Goal: Task Accomplishment & Management: Complete application form

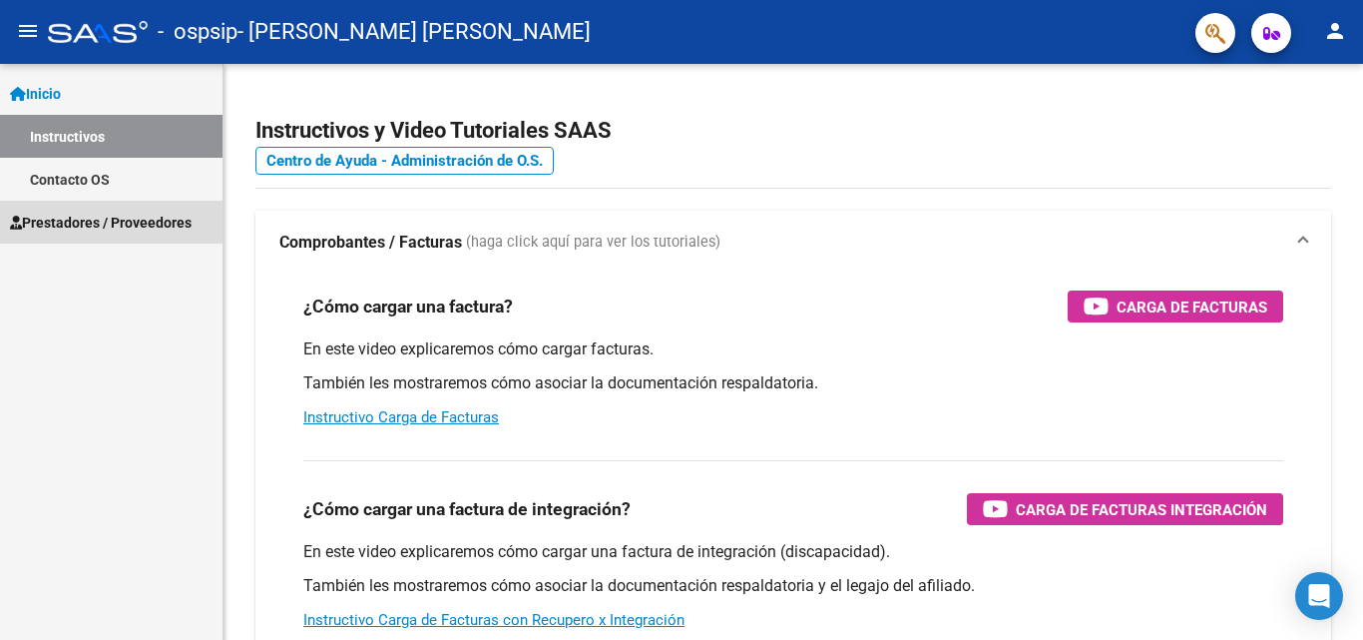
click at [129, 216] on span "Prestadores / Proveedores" at bounding box center [101, 223] width 182 height 22
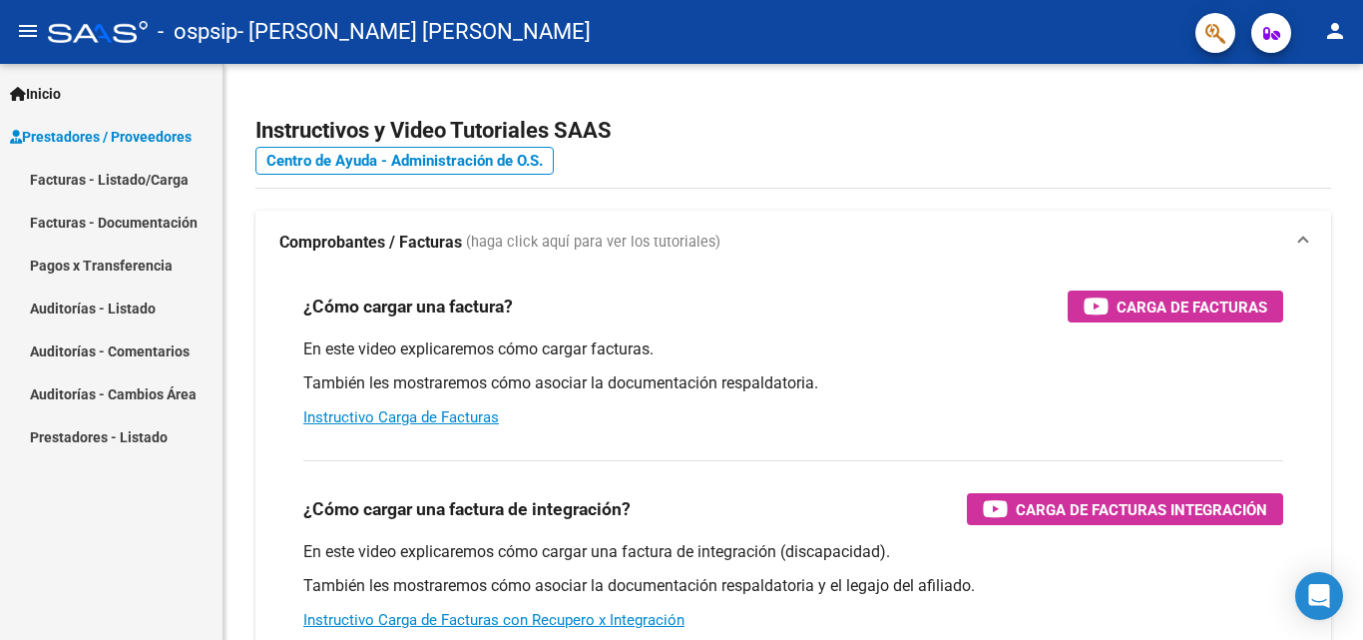
click at [140, 215] on link "Facturas - Documentación" at bounding box center [111, 222] width 222 height 43
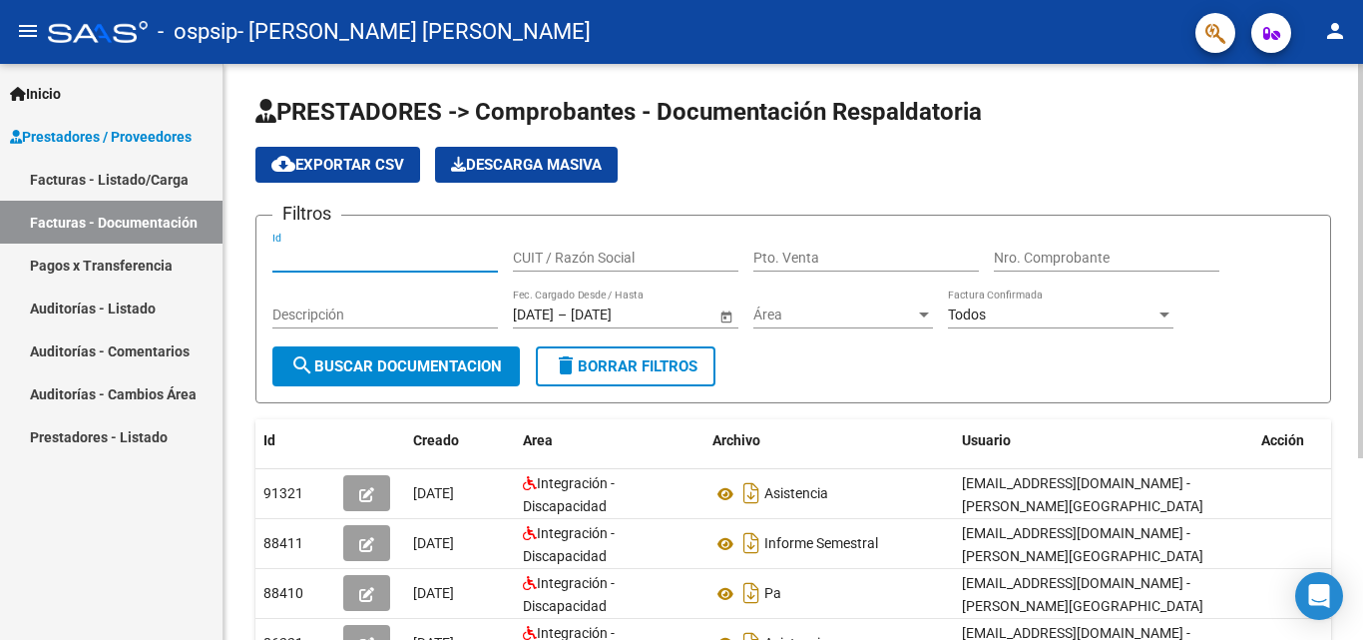
click at [370, 251] on input "Id" at bounding box center [384, 257] width 225 height 17
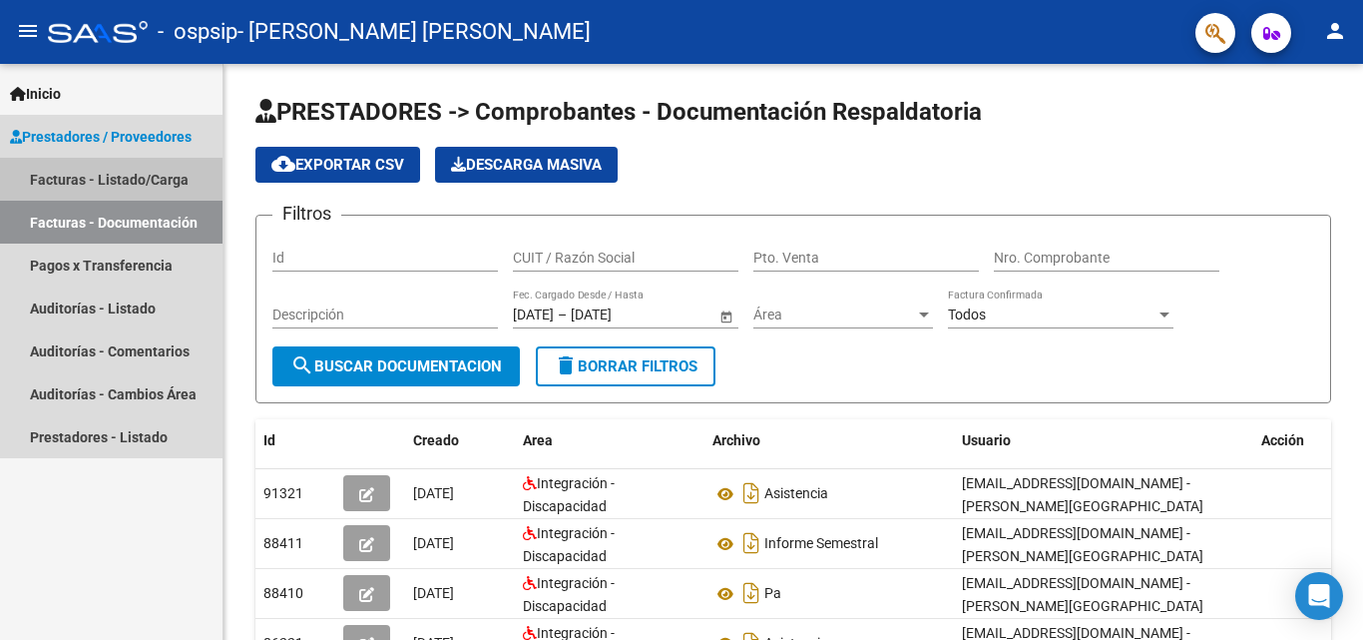
click at [142, 178] on link "Facturas - Listado/Carga" at bounding box center [111, 179] width 222 height 43
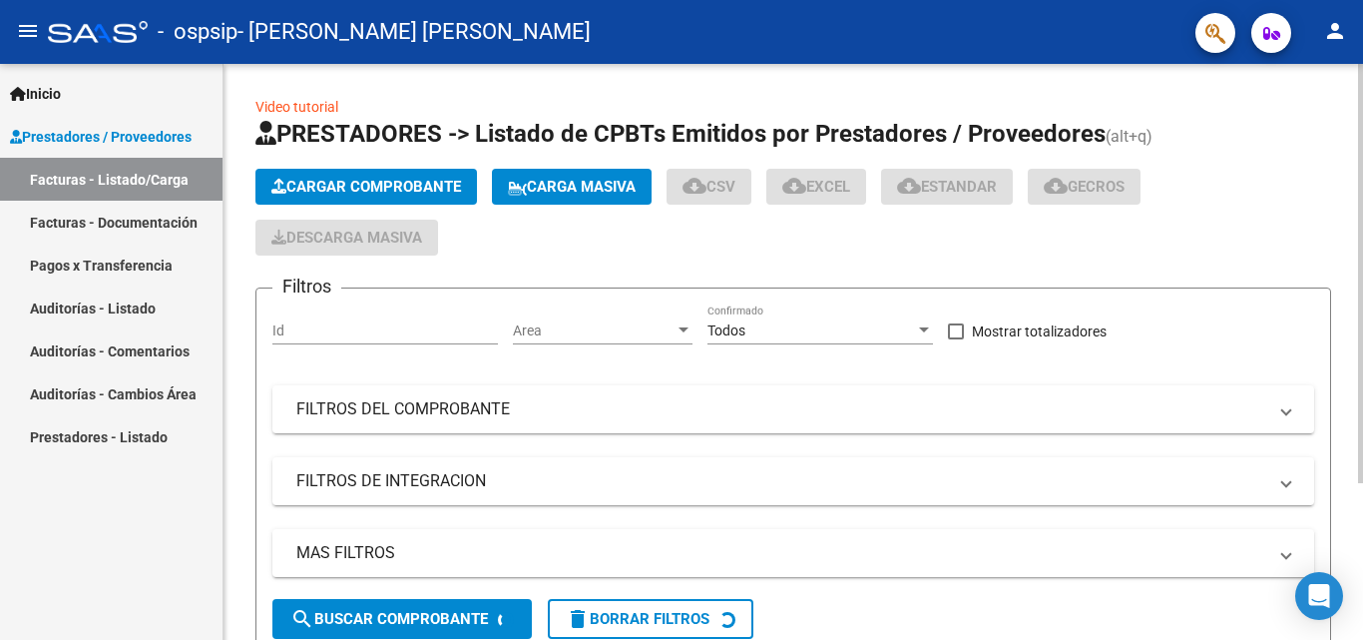
click at [375, 177] on button "Cargar Comprobante" at bounding box center [365, 187] width 221 height 36
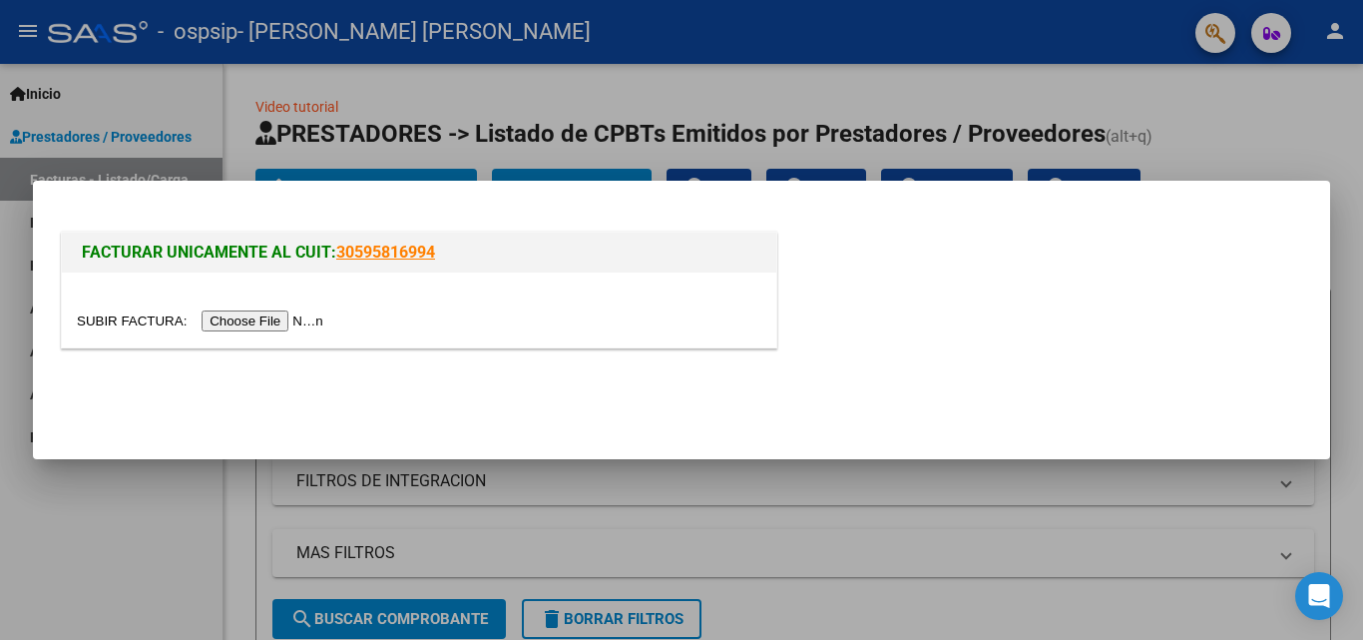
click at [293, 317] on input "file" at bounding box center [203, 320] width 252 height 21
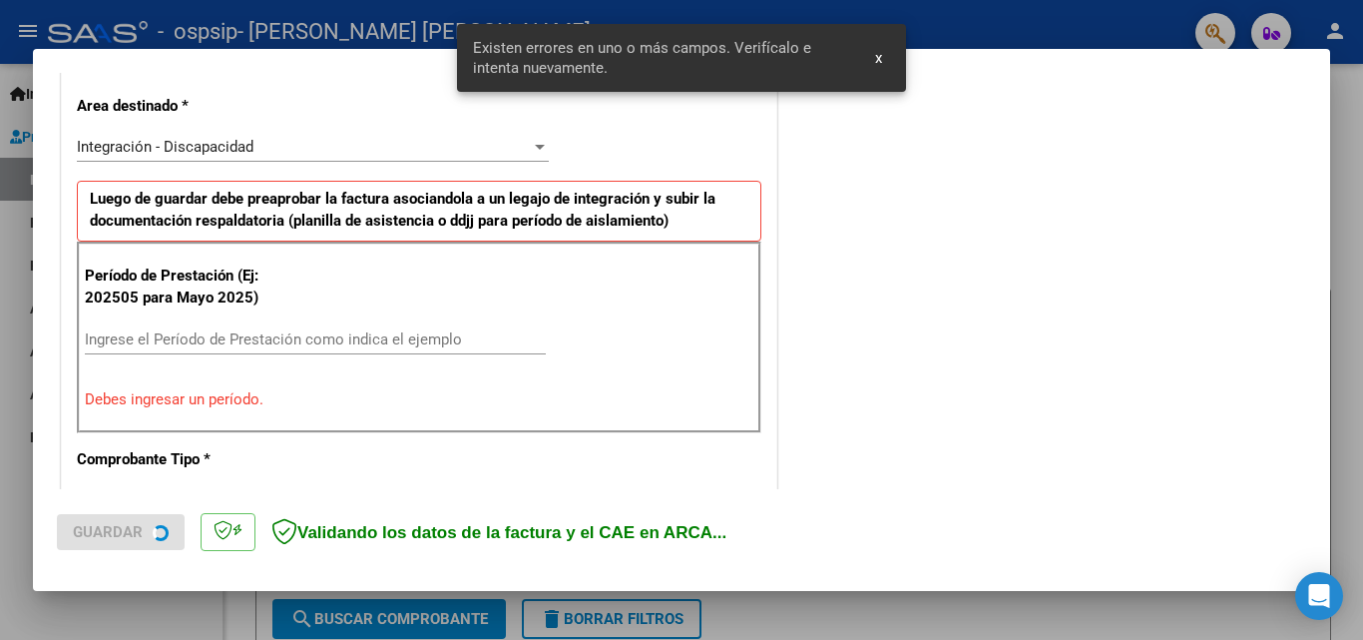
scroll to position [450, 0]
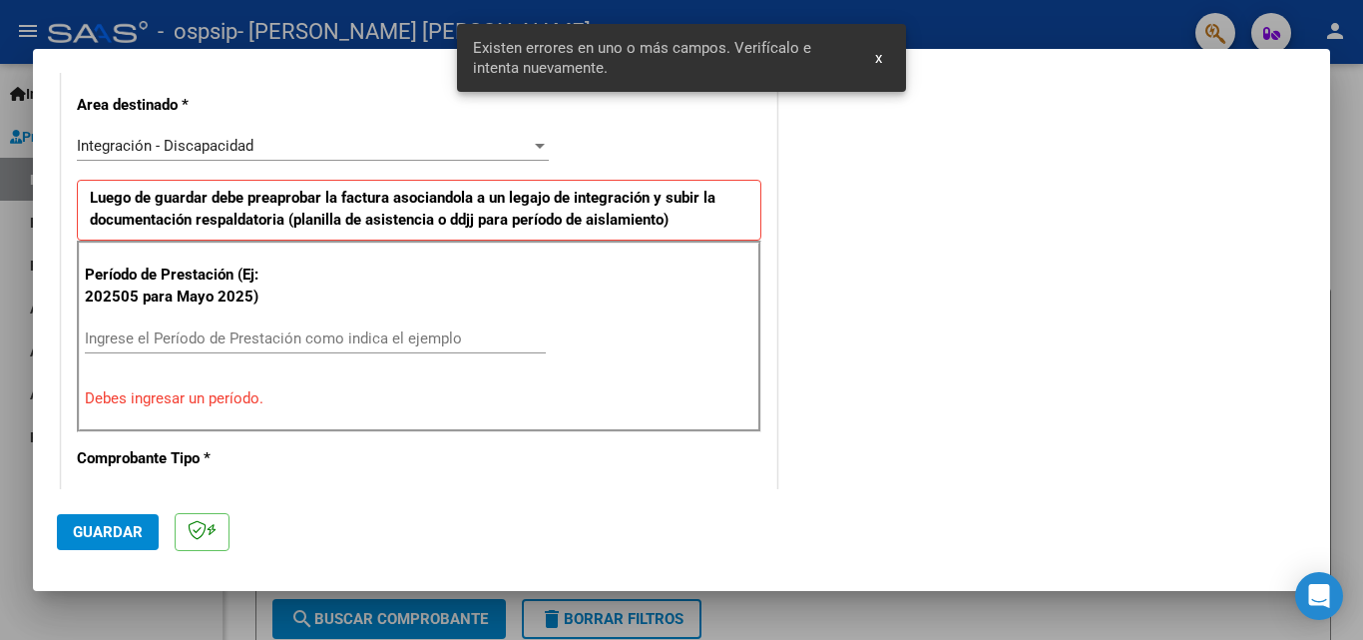
click at [173, 342] on input "Ingrese el Período de Prestación como indica el ejemplo" at bounding box center [315, 338] width 461 height 18
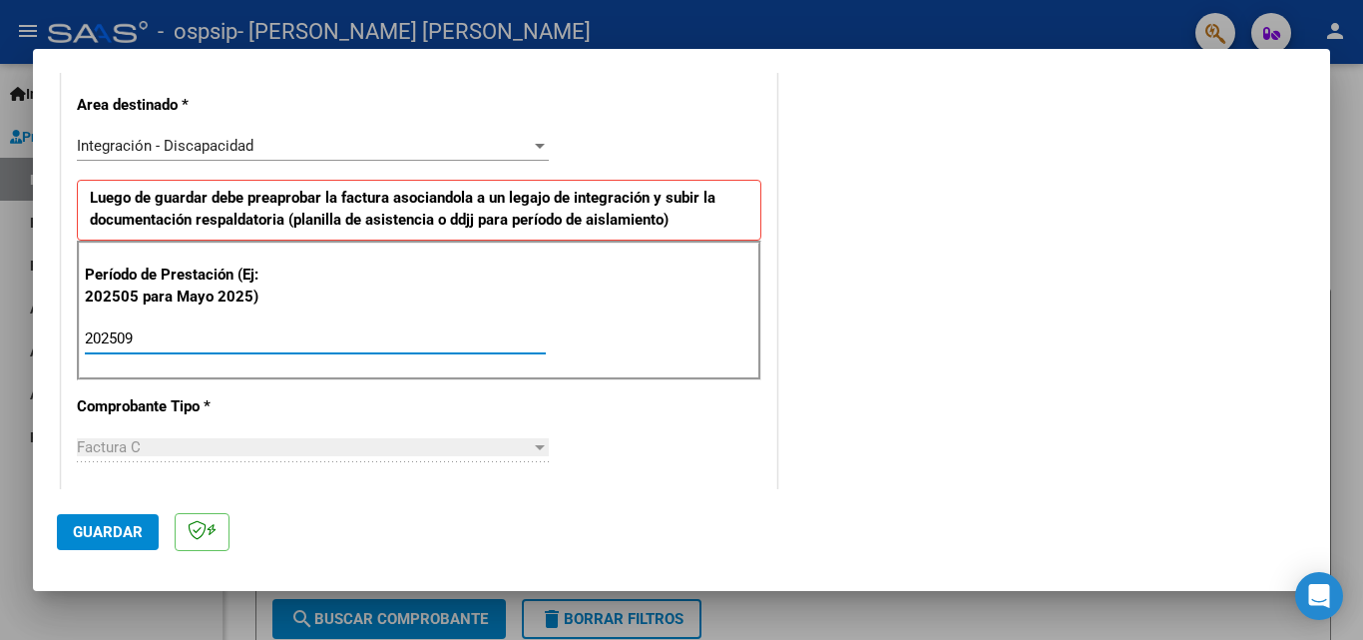
type input "202509"
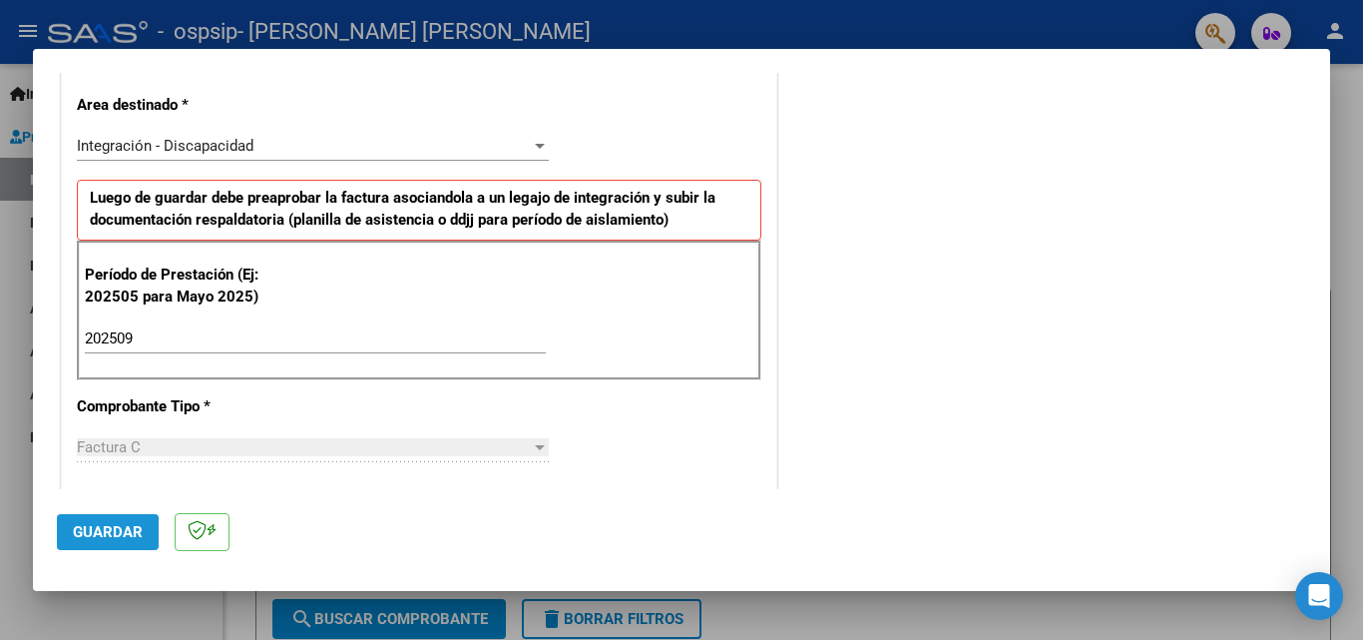
click at [112, 531] on span "Guardar" at bounding box center [108, 532] width 70 height 18
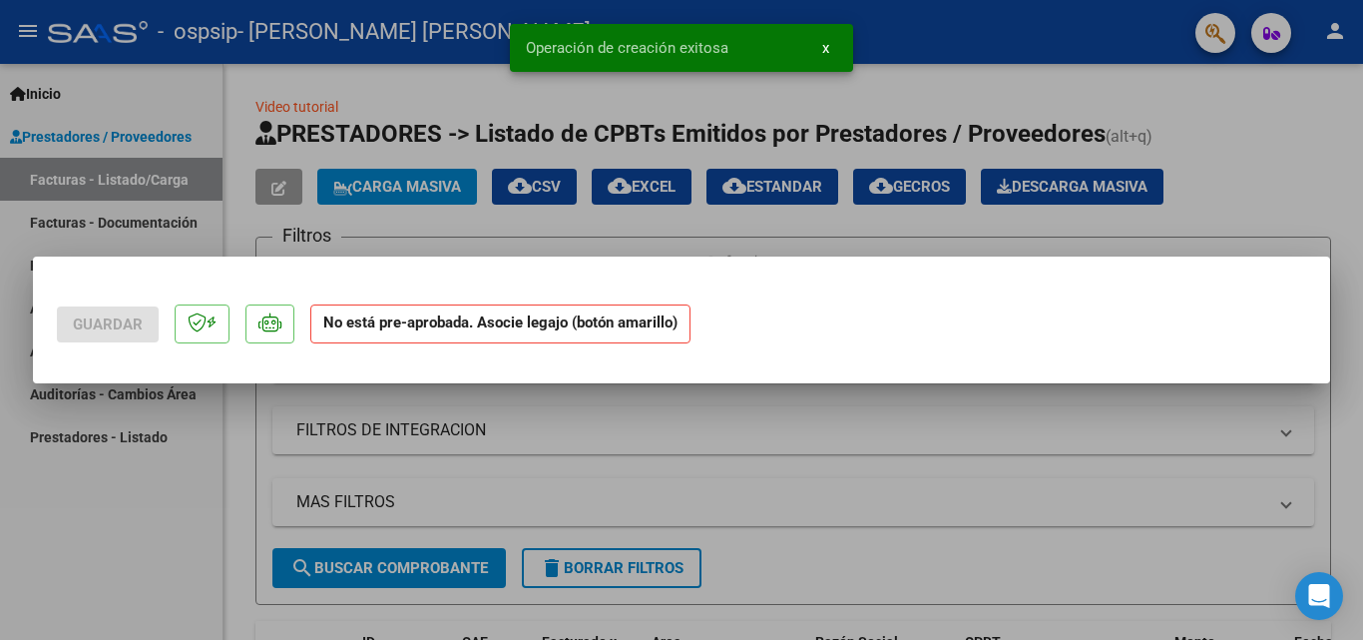
scroll to position [0, 0]
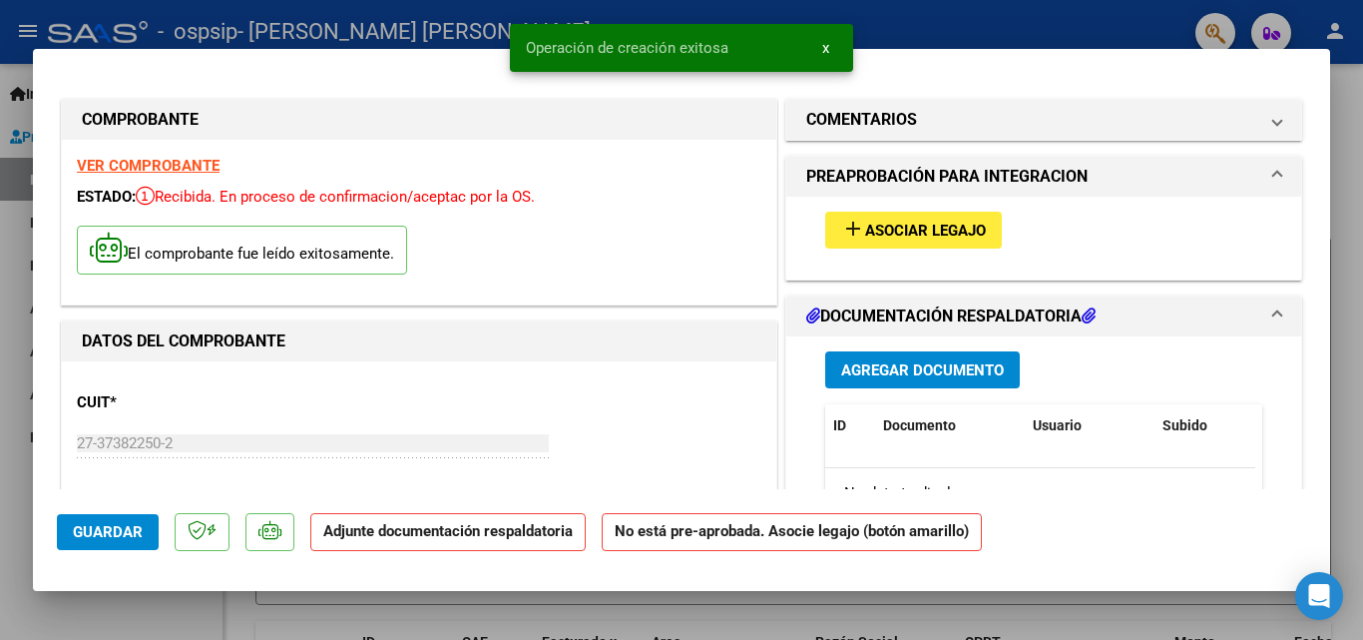
click at [865, 235] on span "Asociar Legajo" at bounding box center [925, 230] width 121 height 18
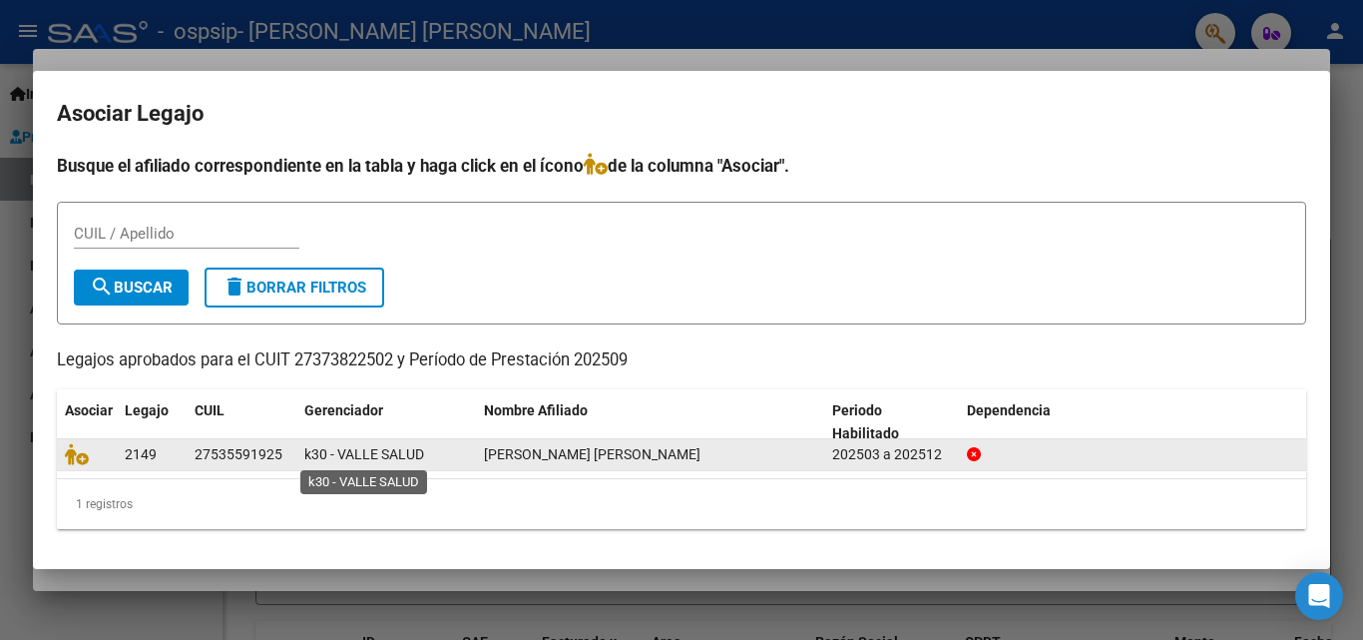
click at [328, 457] on span "k30 - VALLE SALUD" at bounding box center [364, 454] width 120 height 16
click at [522, 458] on span "[PERSON_NAME] [PERSON_NAME]" at bounding box center [592, 454] width 216 height 16
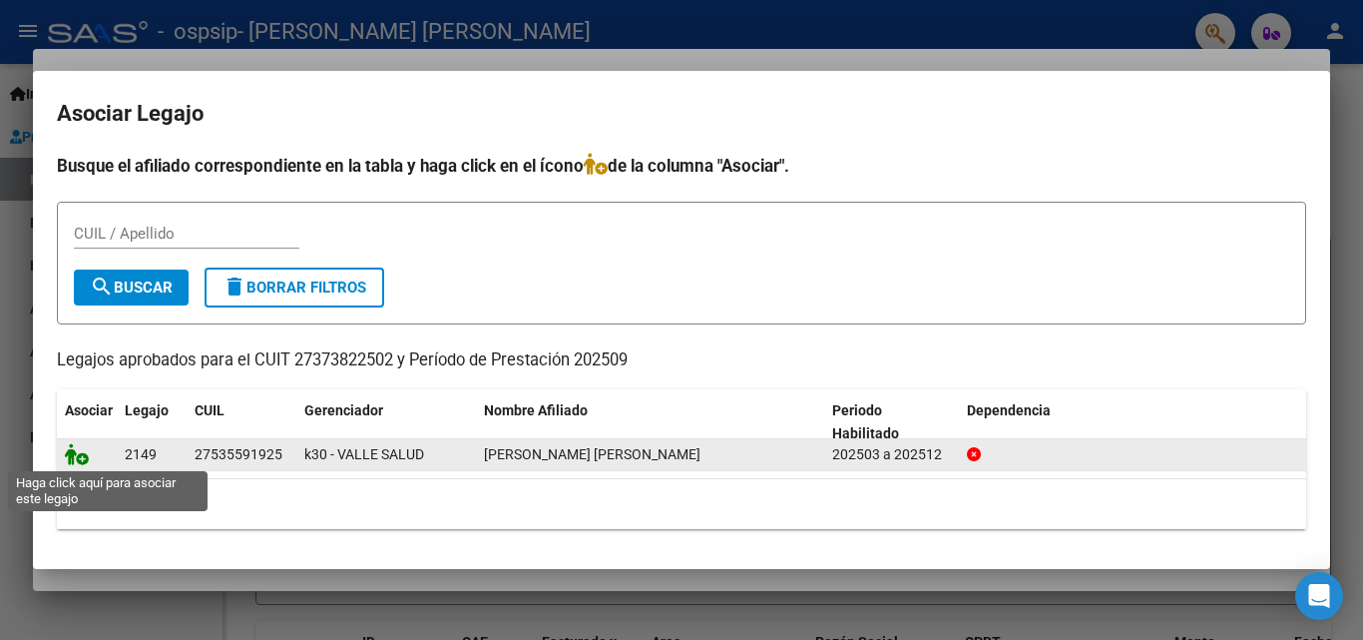
click at [70, 453] on icon at bounding box center [77, 454] width 24 height 22
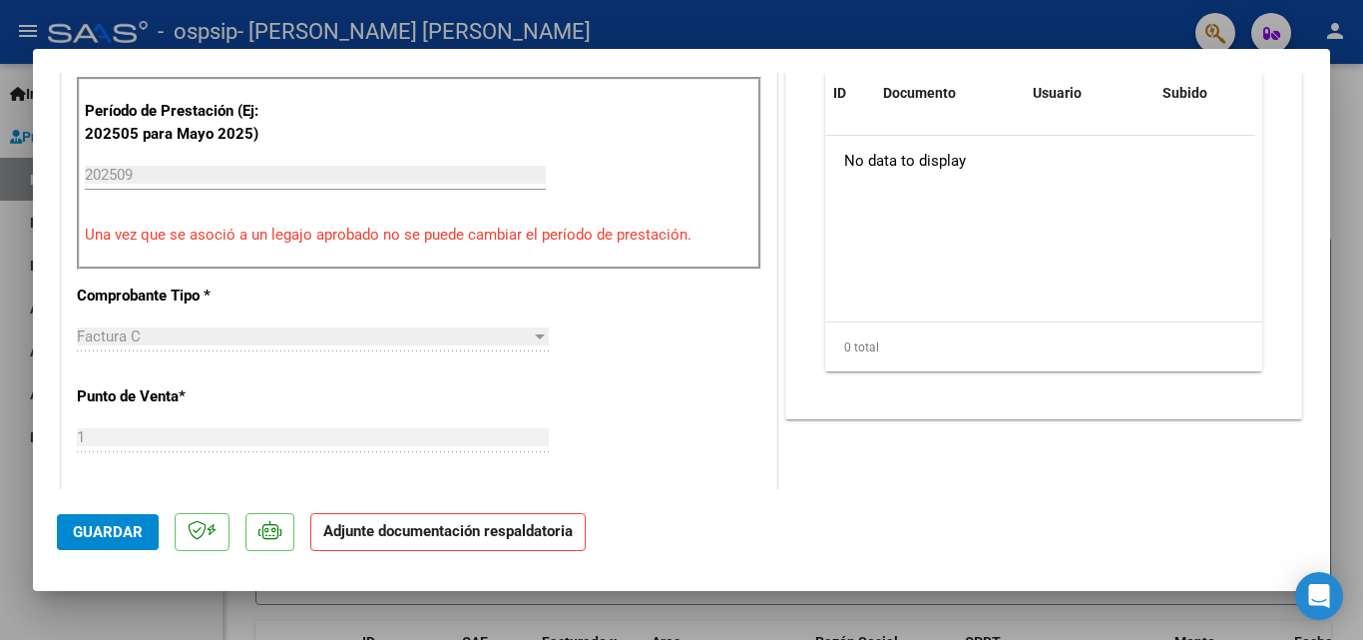
scroll to position [370, 0]
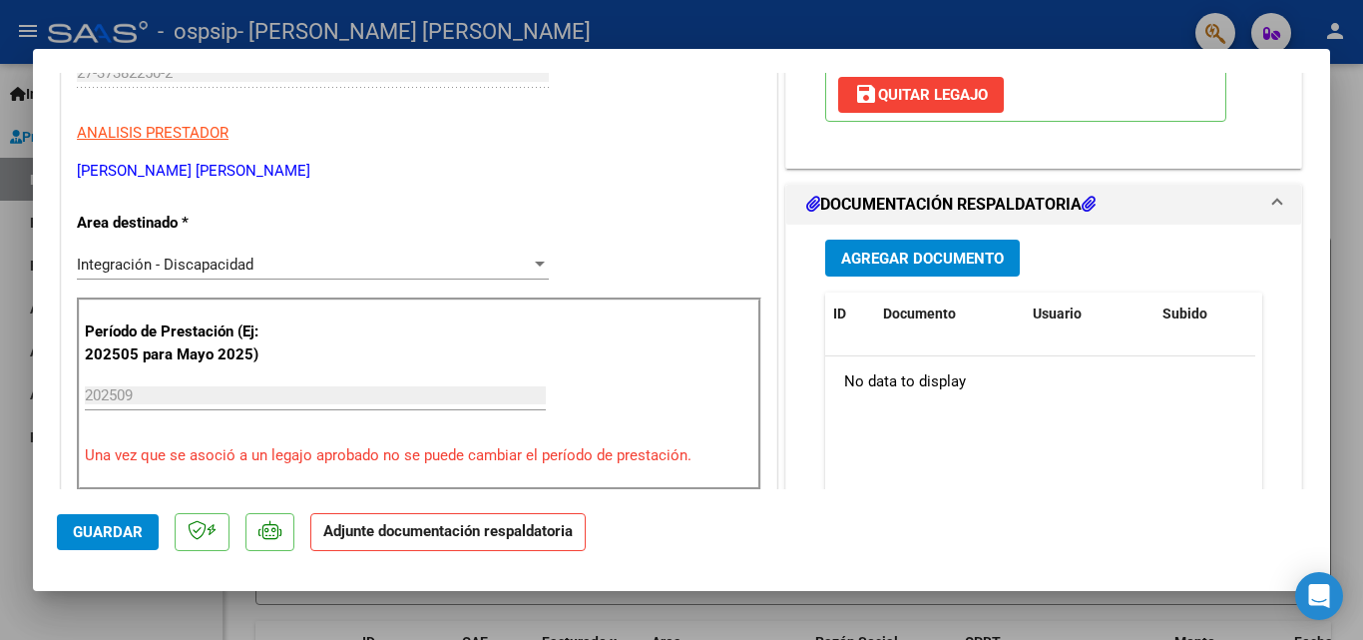
click at [980, 255] on span "Agregar Documento" at bounding box center [922, 258] width 163 height 18
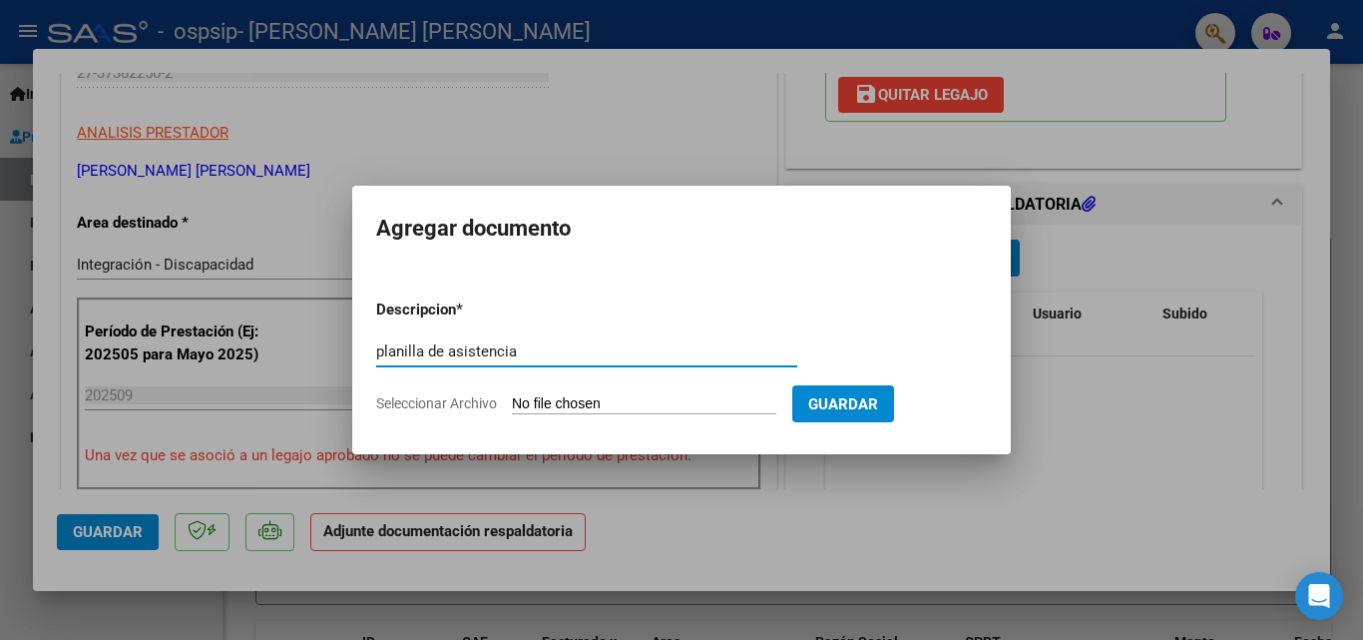
type input "planilla de asistencia"
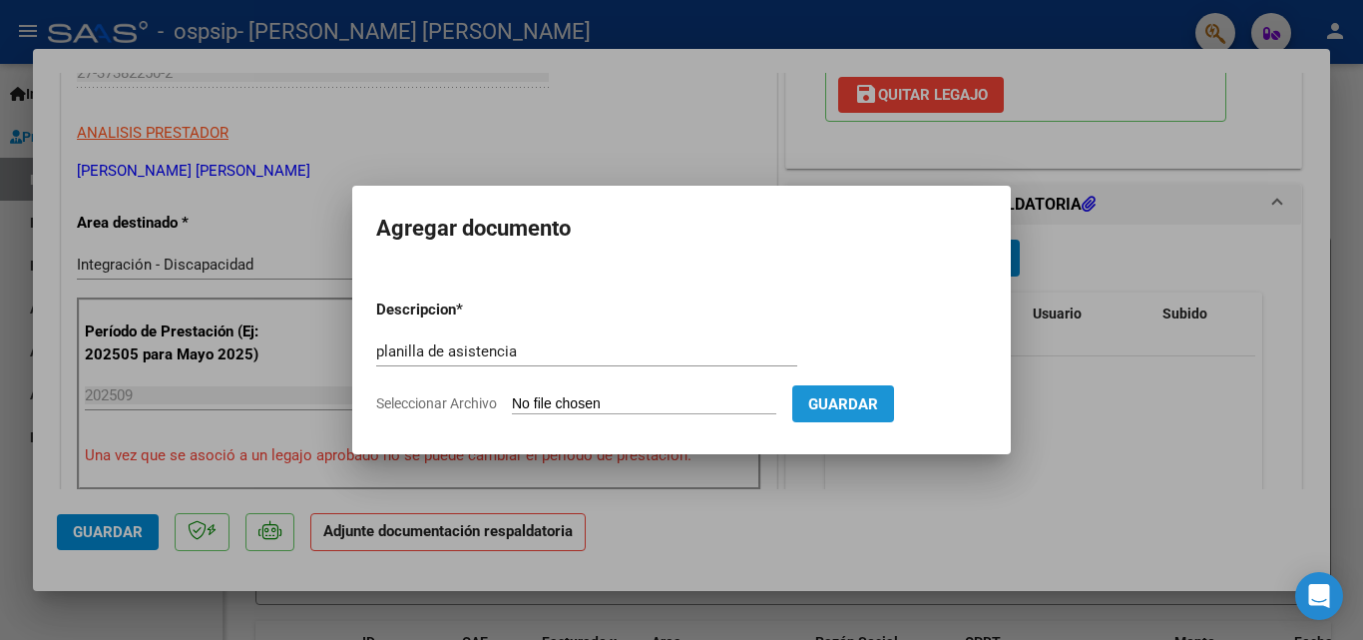
click at [878, 398] on span "Guardar" at bounding box center [843, 404] width 70 height 18
click at [876, 403] on span "Guardar" at bounding box center [843, 404] width 70 height 18
click at [866, 405] on span "Guardar" at bounding box center [843, 404] width 70 height 18
click at [646, 395] on input "Seleccionar Archivo" at bounding box center [644, 404] width 264 height 19
type input "C:\fakepath\WhatsApp Image [DATE] 1.42.58 PM.jpeg"
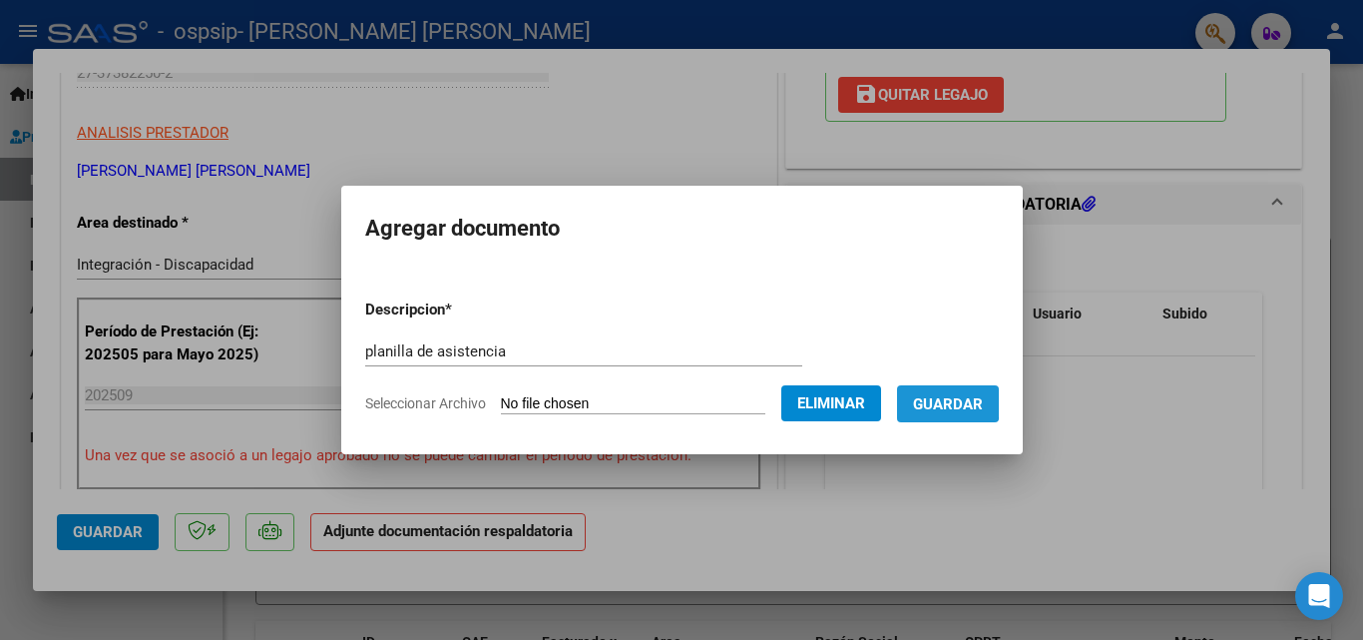
click at [958, 400] on span "Guardar" at bounding box center [948, 404] width 70 height 18
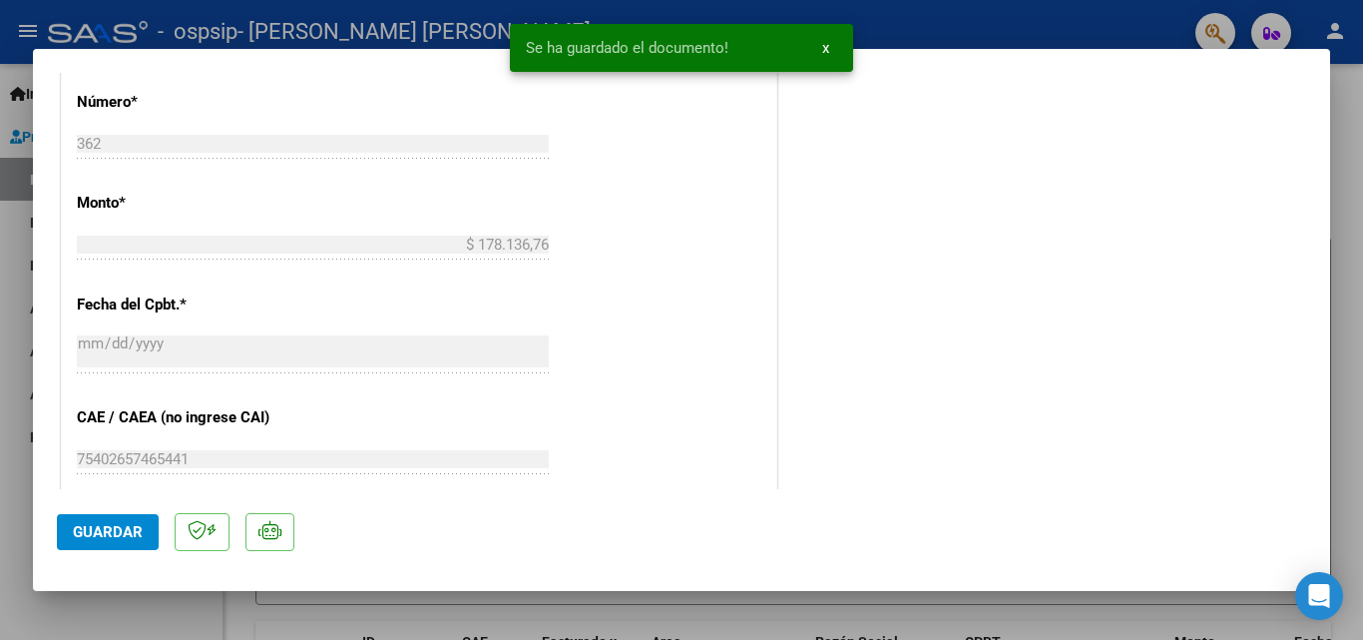
scroll to position [1370, 0]
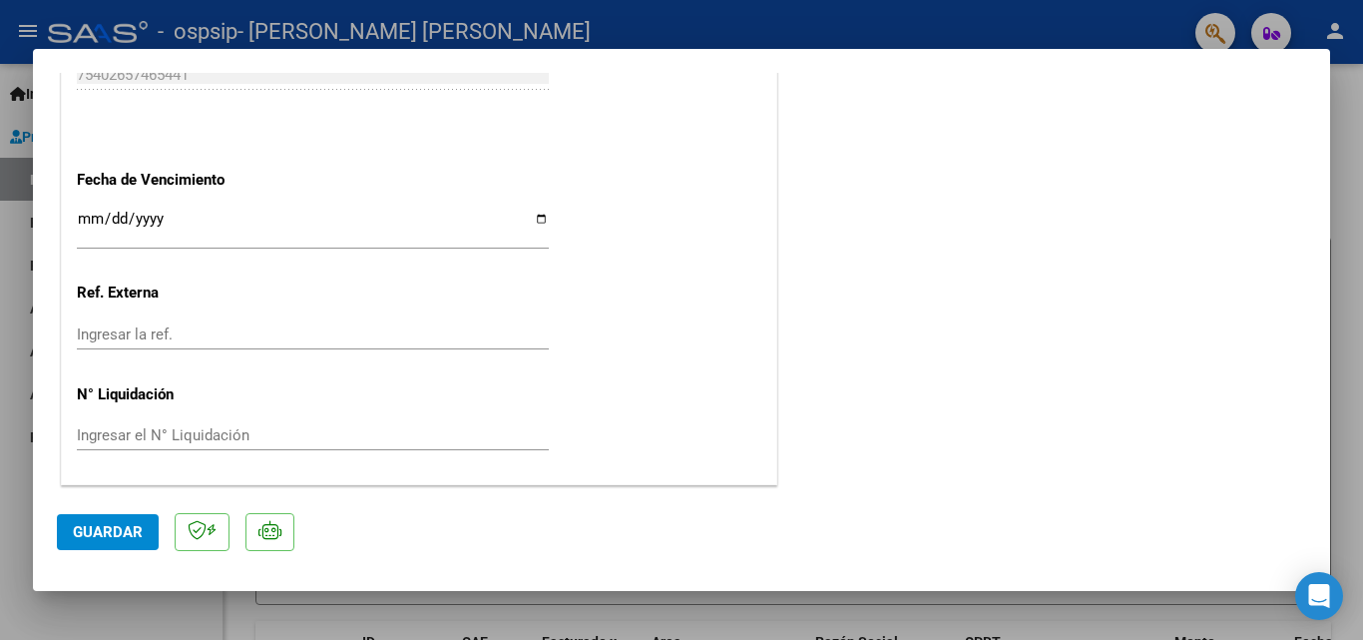
click at [103, 533] on span "Guardar" at bounding box center [108, 532] width 70 height 18
click at [96, 536] on span "Guardar" at bounding box center [108, 532] width 70 height 18
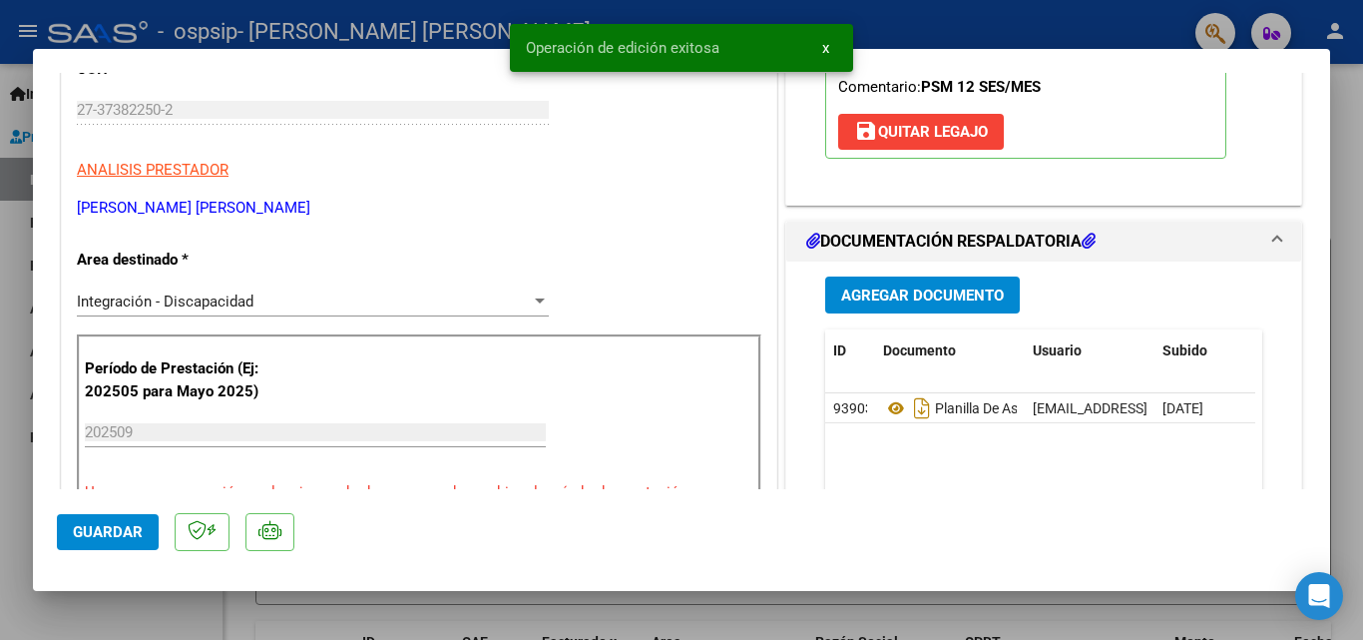
scroll to position [202, 0]
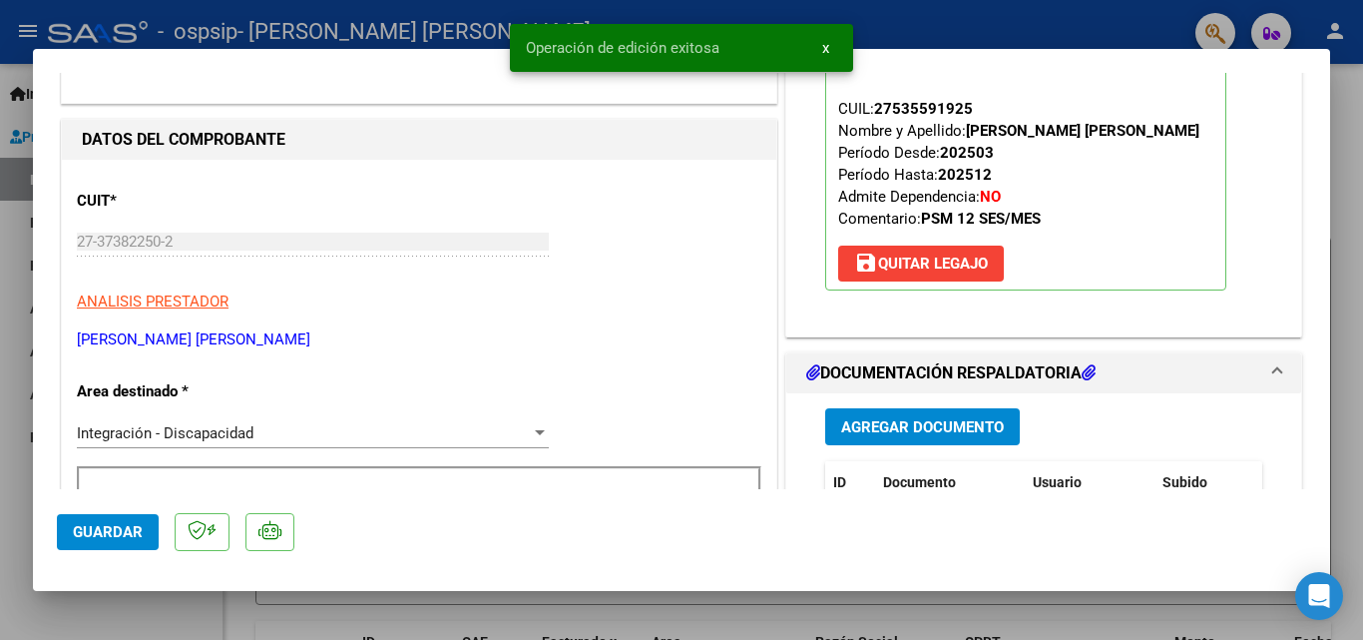
drag, startPoint x: 1362, startPoint y: 157, endPoint x: 1362, endPoint y: 305, distance: 148.7
click at [1362, 305] on div at bounding box center [681, 320] width 1363 height 640
type input "$ 0,00"
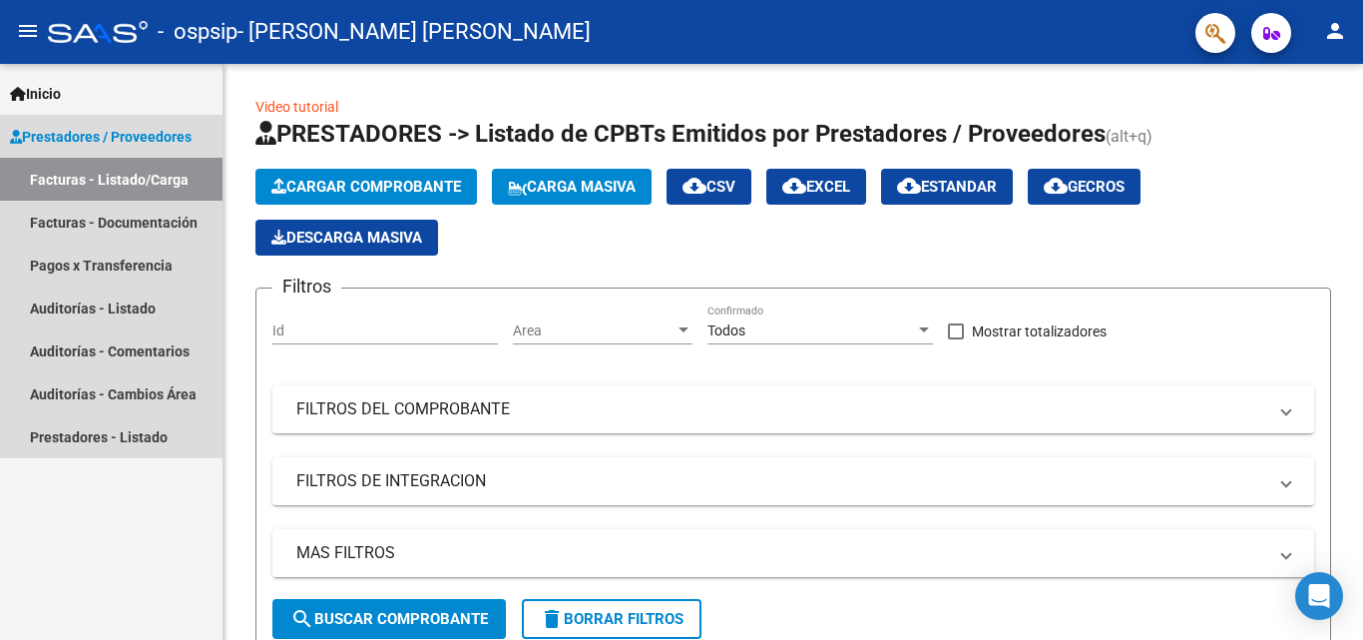
click at [89, 178] on link "Facturas - Listado/Carga" at bounding box center [111, 179] width 222 height 43
click at [150, 225] on link "Facturas - Documentación" at bounding box center [111, 222] width 222 height 43
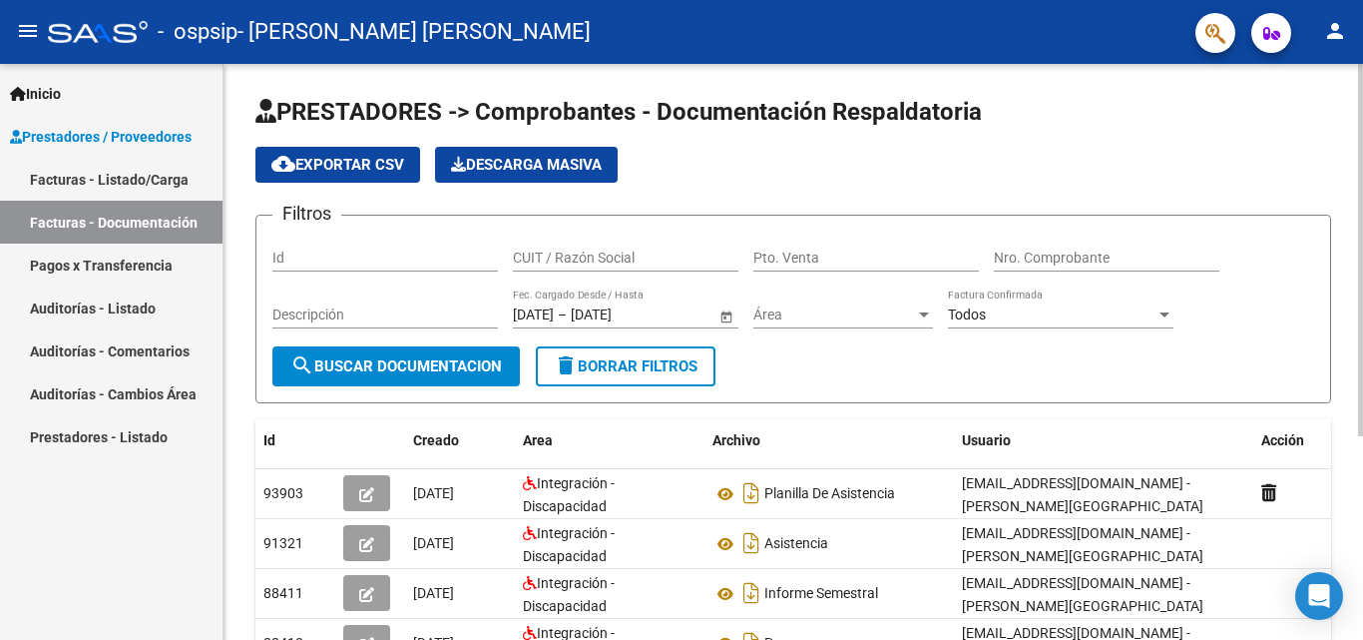
drag, startPoint x: 1357, startPoint y: 261, endPoint x: 1354, endPoint y: 322, distance: 60.9
click at [1354, 322] on div "PRESTADORES -> Comprobantes - Documentación Respaldatoria cloud_download Export…" at bounding box center [792, 501] width 1139 height 875
click at [1046, 107] on h1 "PRESTADORES -> Comprobantes - Documentación Respaldatoria" at bounding box center [793, 113] width 1076 height 35
